Goal: Information Seeking & Learning: Learn about a topic

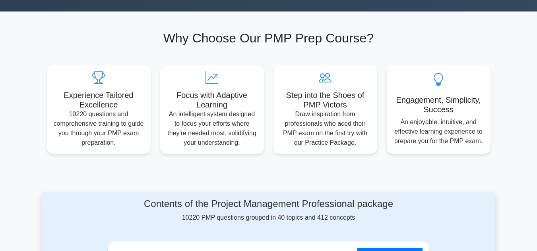
scroll to position [291, 0]
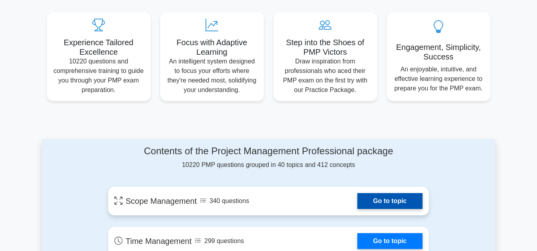
click at [357, 199] on link "Go to topic" at bounding box center [389, 201] width 65 height 16
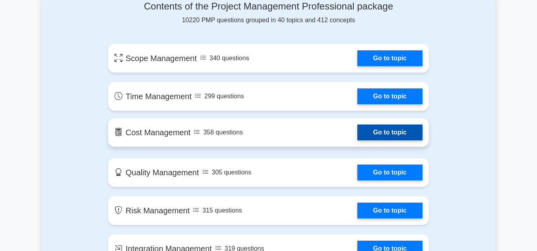
scroll to position [450, 0]
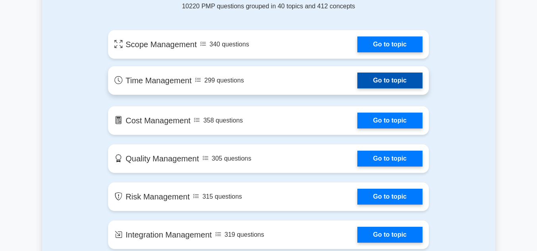
click at [357, 80] on link "Go to topic" at bounding box center [389, 81] width 65 height 16
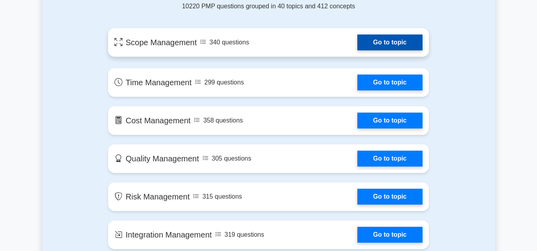
click at [373, 37] on link "Go to topic" at bounding box center [389, 43] width 65 height 16
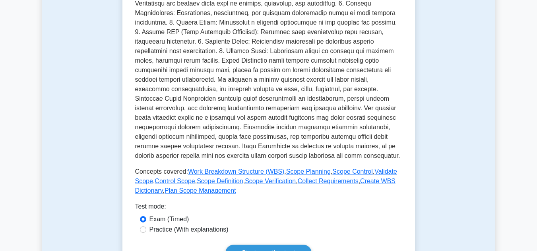
scroll to position [516, 0]
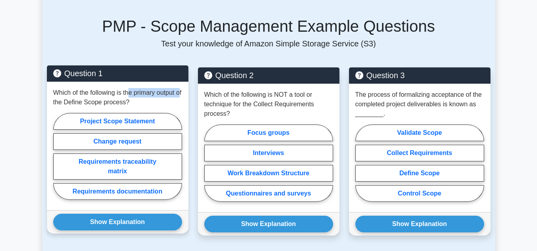
drag, startPoint x: 56, startPoint y: 99, endPoint x: 129, endPoint y: 97, distance: 73.1
click at [129, 97] on p "Which of the following is the primary output of the Define Scope process?" at bounding box center [117, 97] width 129 height 19
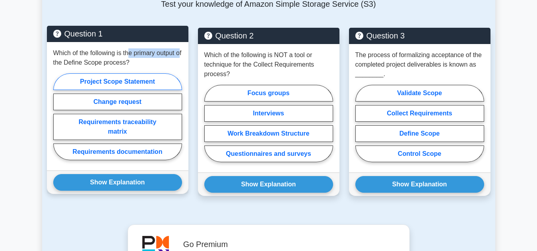
click at [124, 81] on label "Project Scope Statement" at bounding box center [117, 81] width 129 height 17
click at [58, 117] on input "Project Scope Statement" at bounding box center [55, 119] width 5 height 5
radio input "true"
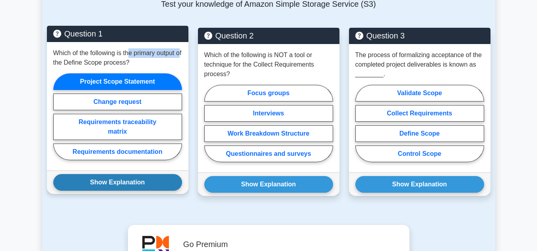
click at [137, 179] on button "Show Explanation" at bounding box center [117, 182] width 129 height 17
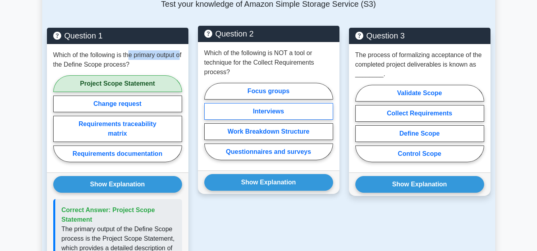
click at [279, 110] on label "Interviews" at bounding box center [268, 111] width 129 height 17
click at [209, 122] on input "Interviews" at bounding box center [206, 124] width 5 height 5
radio input "true"
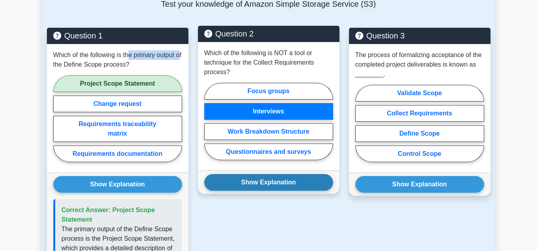
click at [282, 184] on button "Show Explanation" at bounding box center [268, 182] width 129 height 17
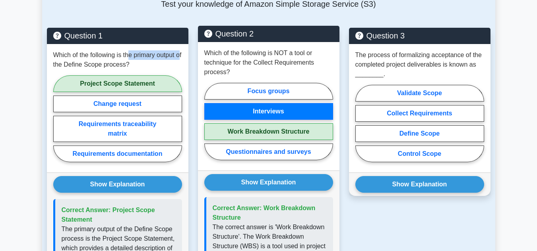
click at [276, 133] on label "Work Breakdown Structure" at bounding box center [268, 132] width 129 height 17
click at [209, 127] on input "Work Breakdown Structure" at bounding box center [206, 124] width 5 height 5
radio input "true"
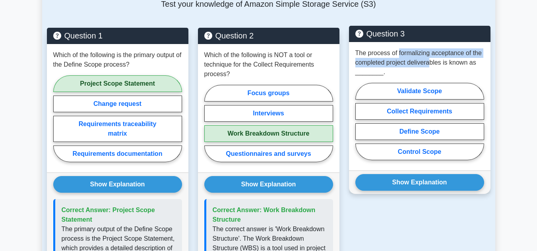
drag, startPoint x: 398, startPoint y: 55, endPoint x: 429, endPoint y: 63, distance: 32.3
click at [429, 63] on p "The process of formalizing acceptance of the completed project deliverables is …" at bounding box center [419, 62] width 129 height 29
click at [425, 89] on label "Validate Scope" at bounding box center [419, 91] width 129 height 17
click at [360, 122] on input "Validate Scope" at bounding box center [357, 124] width 5 height 5
radio input "true"
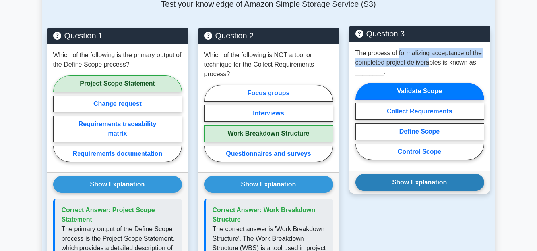
click at [438, 184] on button "Show Explanation" at bounding box center [419, 182] width 129 height 17
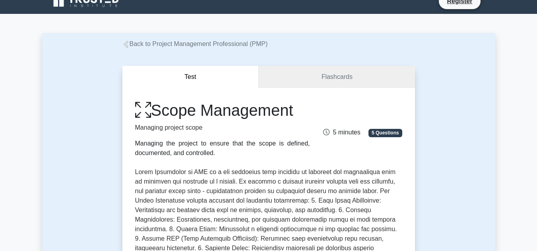
scroll to position [0, 0]
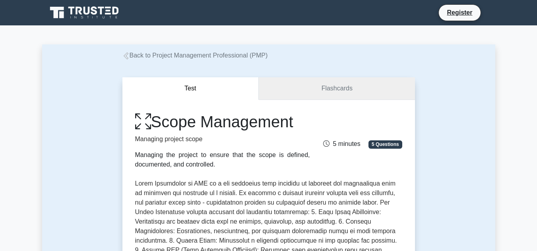
click at [315, 84] on link "Flashcards" at bounding box center [337, 88] width 156 height 23
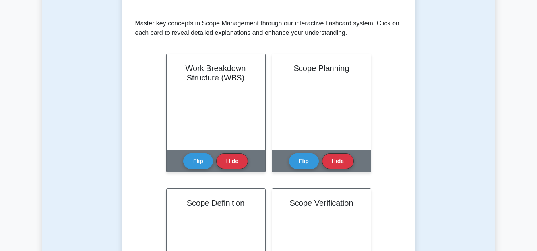
scroll to position [159, 0]
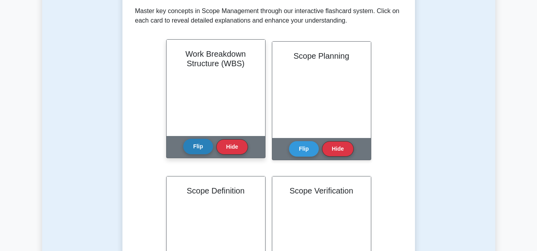
click at [198, 145] on button "Flip" at bounding box center [198, 146] width 30 height 15
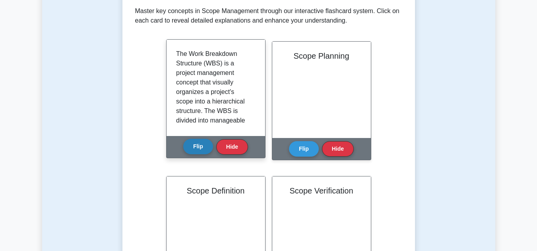
click at [198, 145] on button "Flip" at bounding box center [198, 146] width 30 height 15
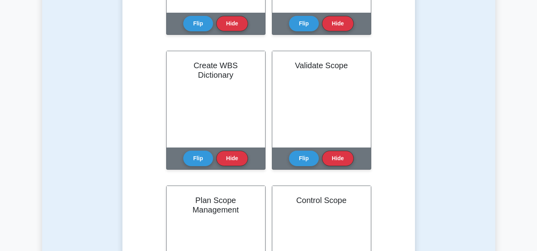
scroll to position [556, 0]
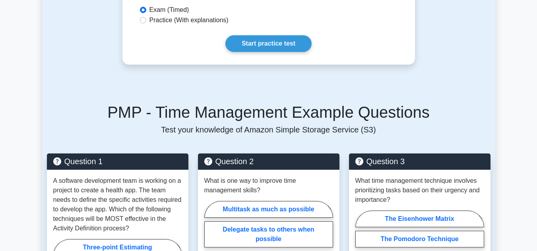
scroll to position [441, 0]
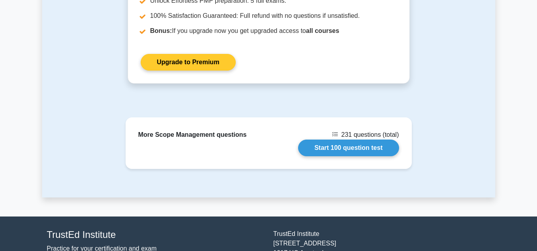
scroll to position [930, 0]
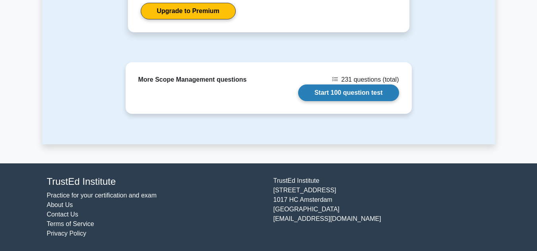
click at [315, 90] on link "Start 100 question test" at bounding box center [348, 93] width 101 height 17
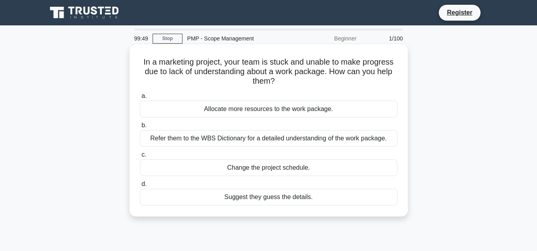
drag, startPoint x: 224, startPoint y: 60, endPoint x: 398, endPoint y: 86, distance: 175.5
click at [398, 86] on div "In a marketing project, your team is stuck and unable to make progress due to l…" at bounding box center [269, 131] width 272 height 166
click at [326, 139] on div "Refer them to the WBS Dictionary for a detailed understanding of the work packa…" at bounding box center [268, 138] width 257 height 17
click at [140, 128] on input "b. Refer them to the WBS Dictionary for a detailed understanding of the work pa…" at bounding box center [140, 125] width 0 height 5
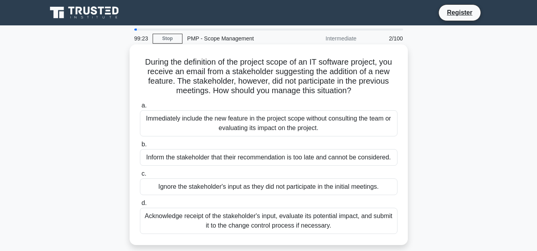
drag, startPoint x: 218, startPoint y: 61, endPoint x: 354, endPoint y: 89, distance: 138.6
click at [354, 89] on h5 "During the definition of the project scope of an IT software project, you recei…" at bounding box center [268, 76] width 259 height 39
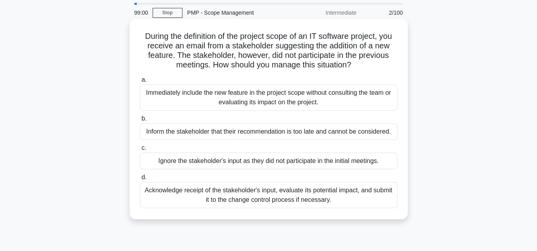
scroll to position [40, 0]
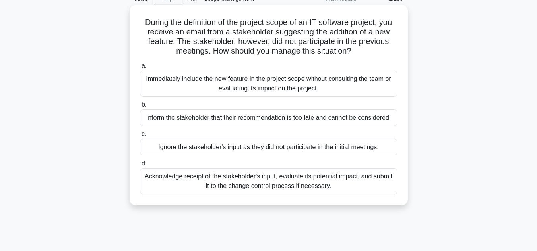
click at [300, 183] on div "Acknowledge receipt of the stakeholder's input, evaluate its potential impact, …" at bounding box center [268, 181] width 257 height 26
click at [140, 166] on input "d. Acknowledge receipt of the stakeholder's input, evaluate its potential impac…" at bounding box center [140, 163] width 0 height 5
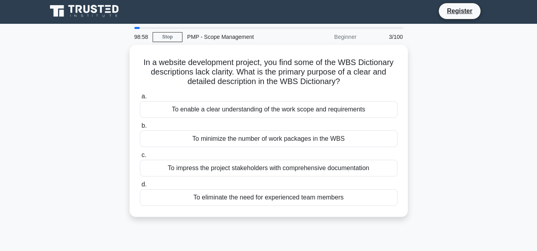
scroll to position [0, 0]
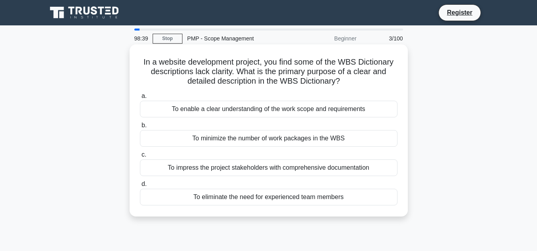
click at [240, 108] on div "To enable a clear understanding of the work scope and requirements" at bounding box center [268, 109] width 257 height 17
click at [140, 99] on input "a. To enable a clear understanding of the work scope and requirements" at bounding box center [140, 96] width 0 height 5
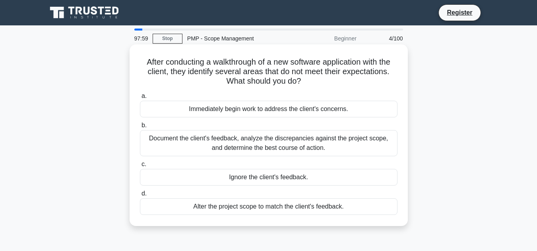
click at [249, 153] on div "Document the client's feedback, analyze the discrepancies against the project s…" at bounding box center [268, 143] width 257 height 26
click at [140, 128] on input "b. Document the client's feedback, analyze the discrepancies against the projec…" at bounding box center [140, 125] width 0 height 5
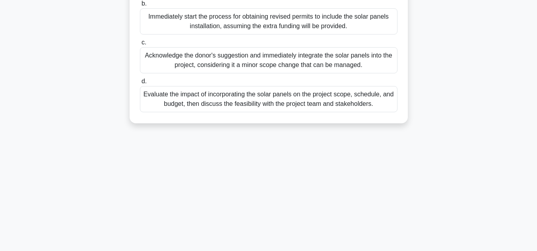
scroll to position [178, 0]
